Goal: Task Accomplishment & Management: Use online tool/utility

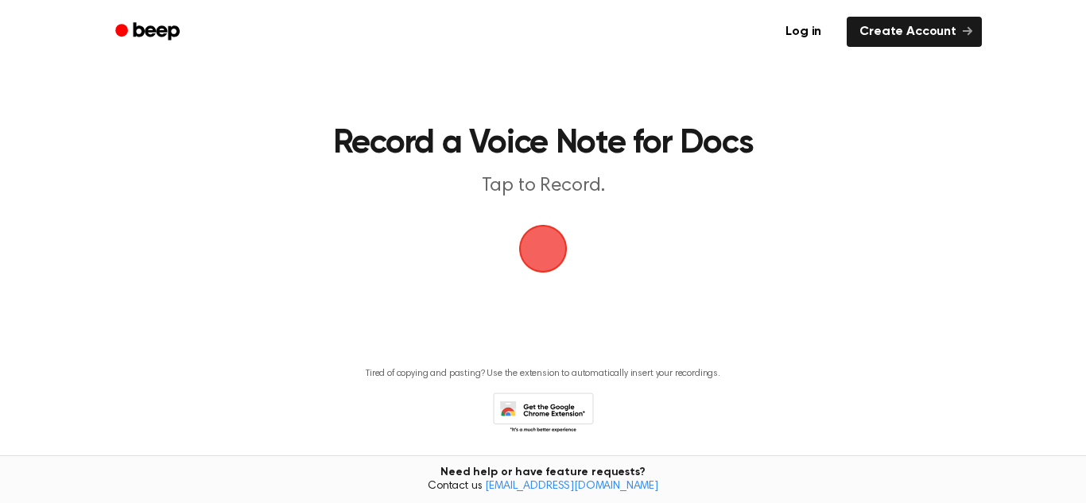
click at [547, 227] on span "button" at bounding box center [543, 249] width 54 height 54
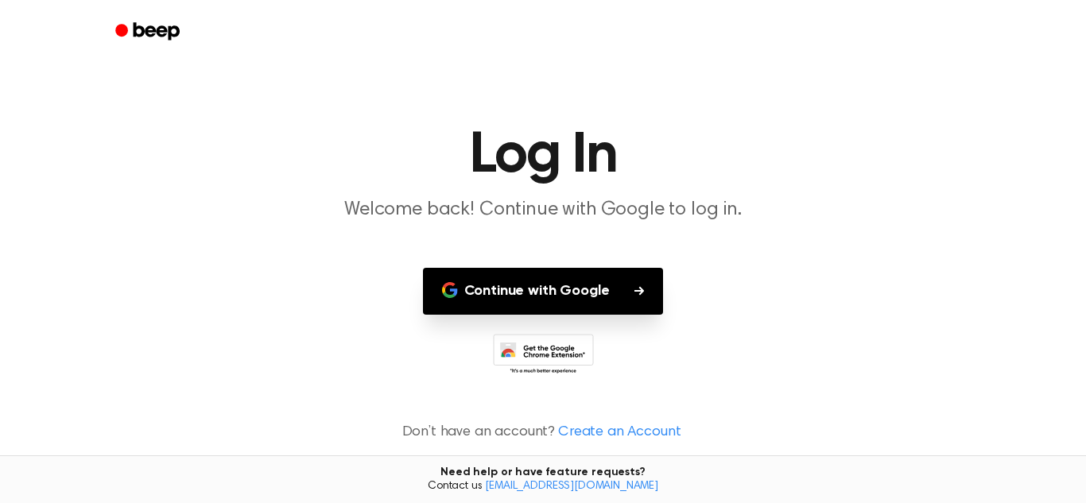
click at [545, 300] on button "Continue with Google" at bounding box center [543, 291] width 241 height 47
click at [546, 295] on button "Continue with Google" at bounding box center [543, 291] width 241 height 47
click at [628, 282] on button "Continue with Google" at bounding box center [543, 291] width 241 height 47
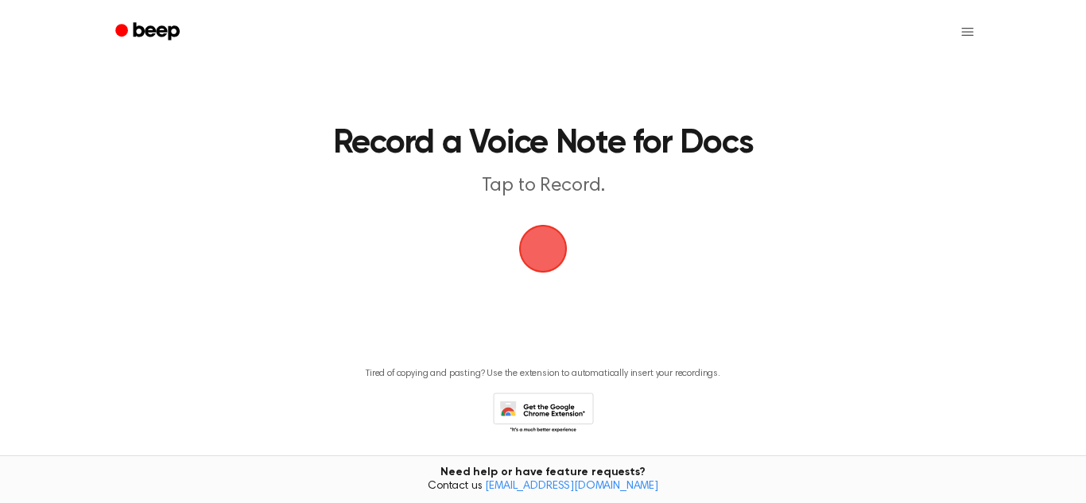
scroll to position [54, 0]
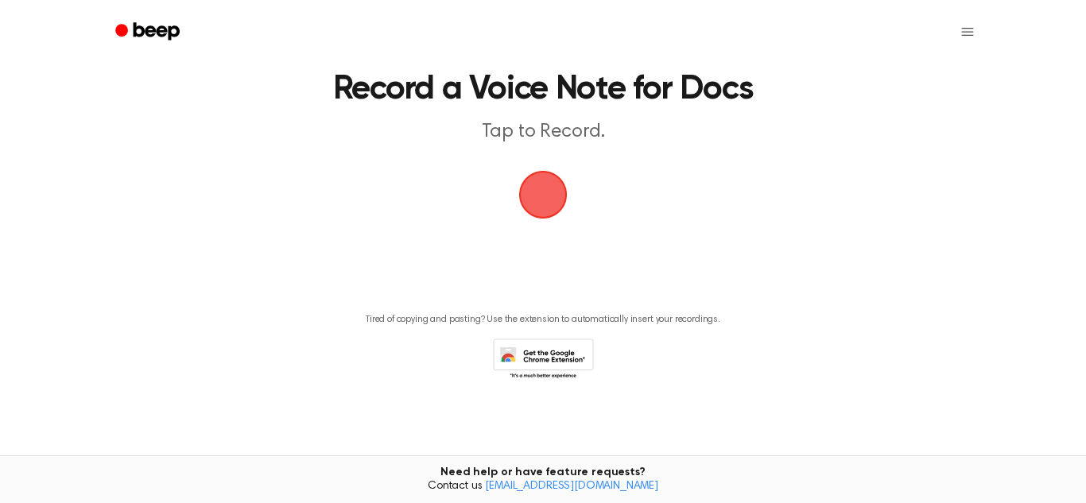
click at [562, 359] on icon at bounding box center [543, 361] width 101 height 44
